Goal: Navigation & Orientation: Find specific page/section

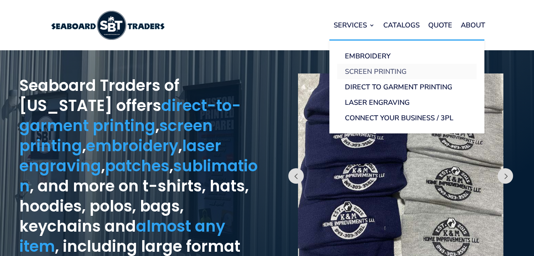
click at [367, 70] on link "Screen Printing" at bounding box center [406, 71] width 139 height 15
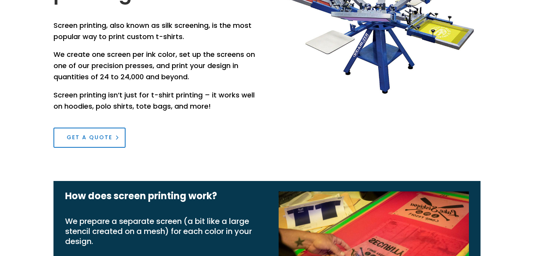
scroll to position [322, 0]
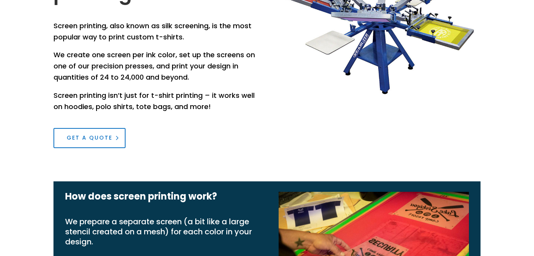
click at [86, 141] on link "Get a Quote" at bounding box center [89, 138] width 72 height 20
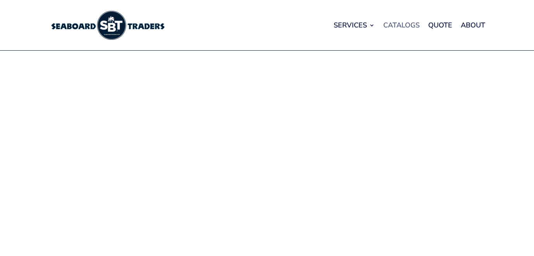
click at [408, 24] on link "Catalogs" at bounding box center [401, 24] width 36 height 29
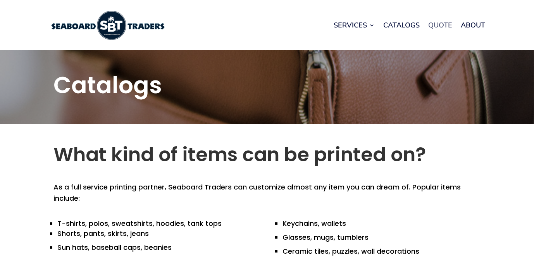
click at [441, 25] on link "Quote" at bounding box center [440, 24] width 24 height 29
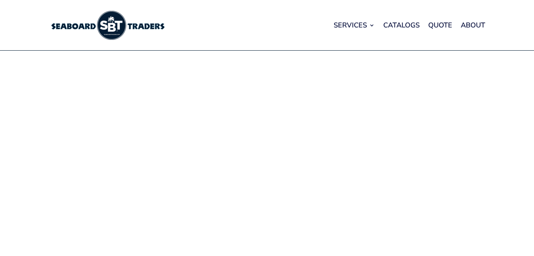
click at [474, 25] on link "About" at bounding box center [473, 24] width 24 height 29
